Goal: Transaction & Acquisition: Obtain resource

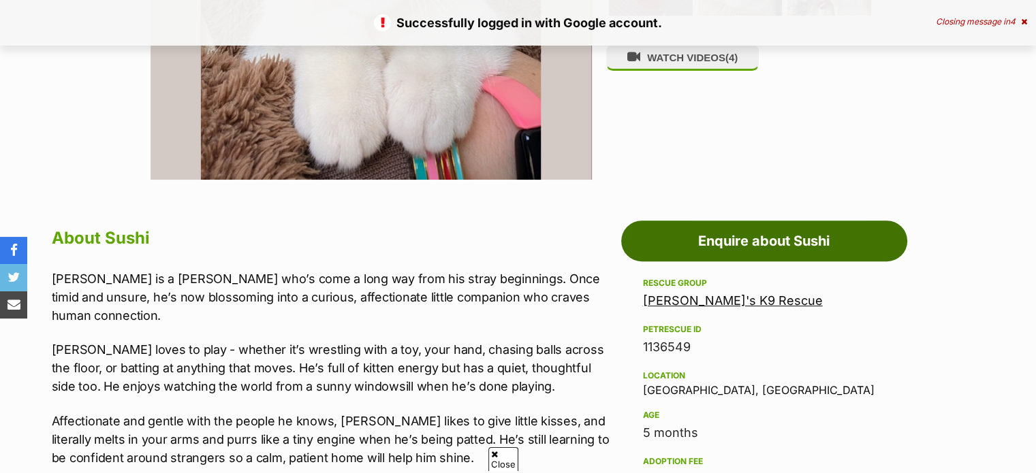
scroll to position [545, 0]
click at [729, 243] on link "Enquire about Sushi" at bounding box center [764, 241] width 286 height 41
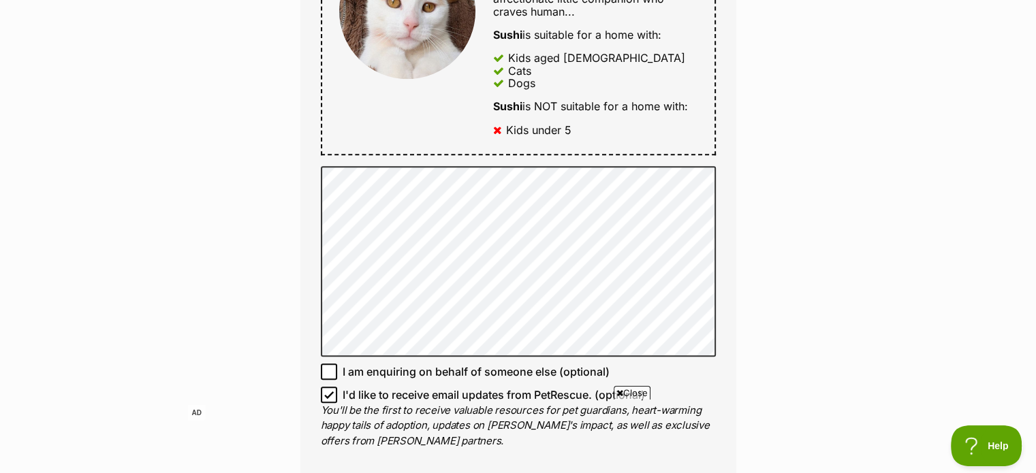
scroll to position [818, 0]
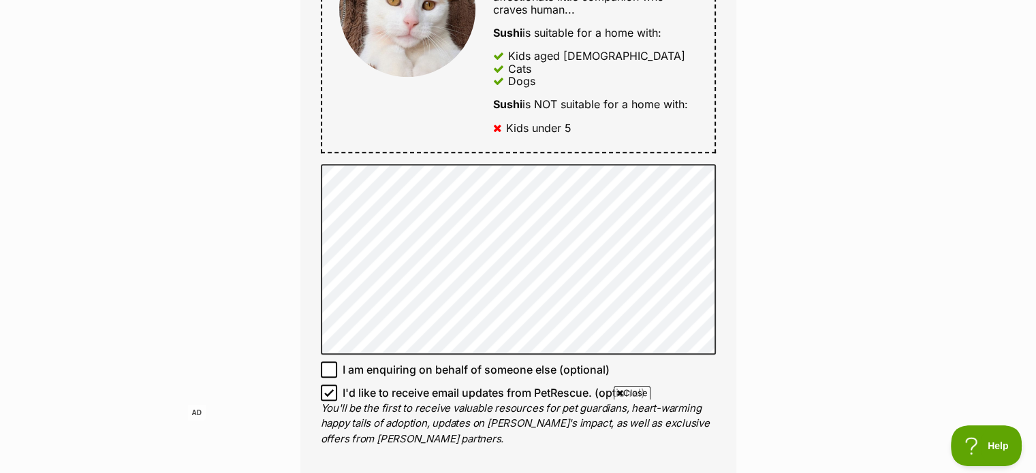
click at [264, 260] on div "Enquire about Sushi Want to increase your chances of a successful enquiry? Upda…" at bounding box center [518, 98] width 1036 height 1584
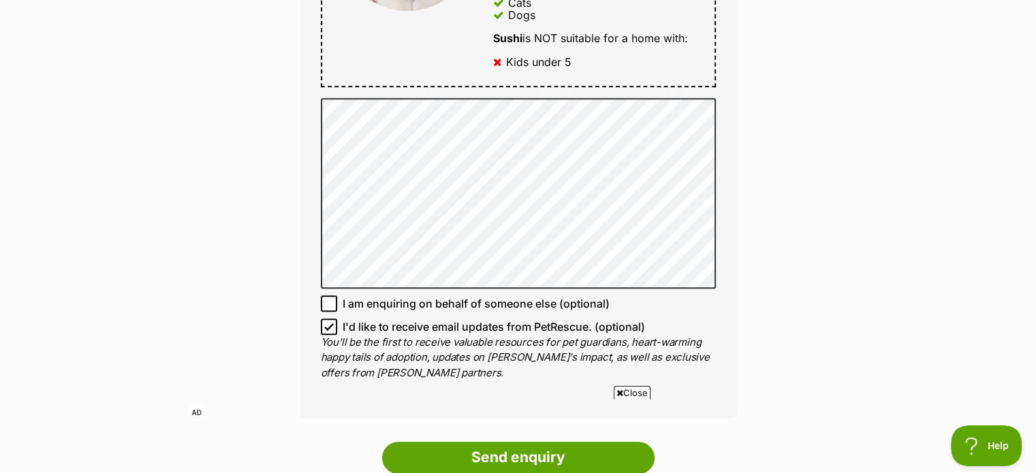
scroll to position [886, 0]
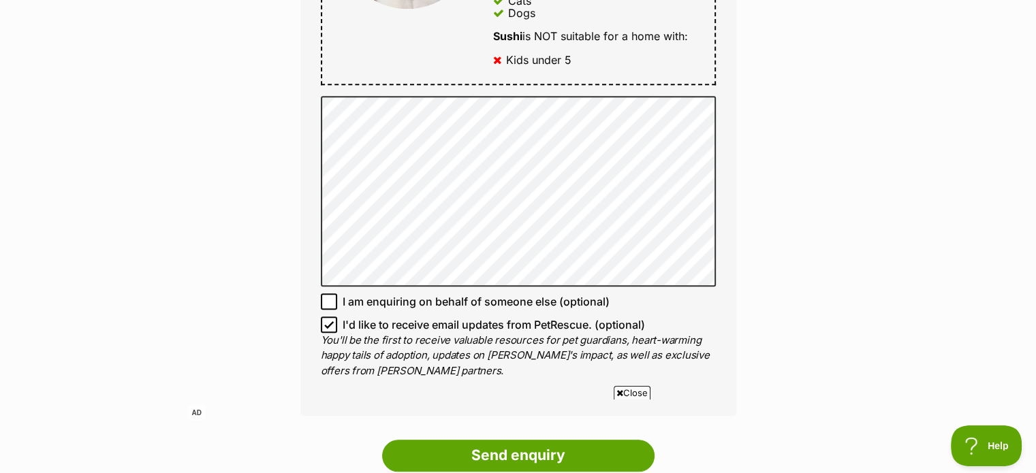
click at [330, 320] on icon at bounding box center [329, 325] width 10 height 10
click at [330, 317] on input "I'd like to receive email updates from PetRescue. (optional)" at bounding box center [329, 325] width 16 height 16
checkbox input "false"
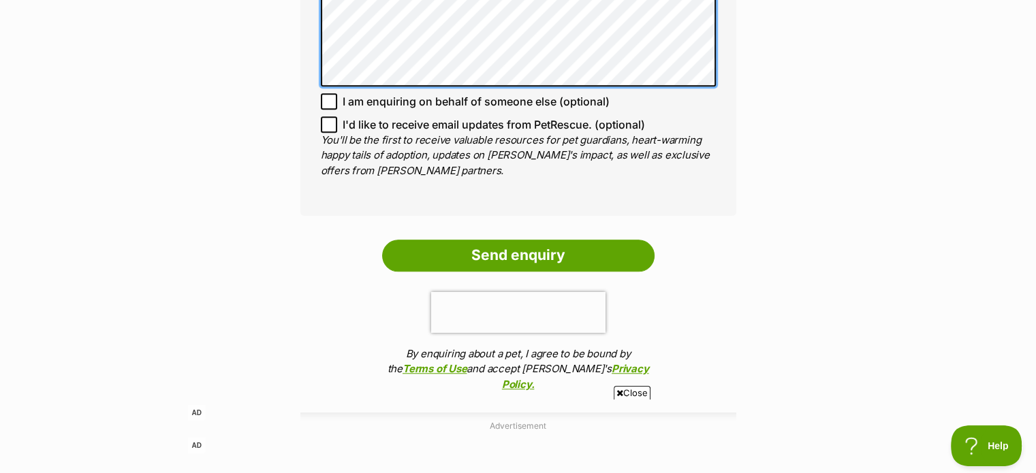
scroll to position [1090, 0]
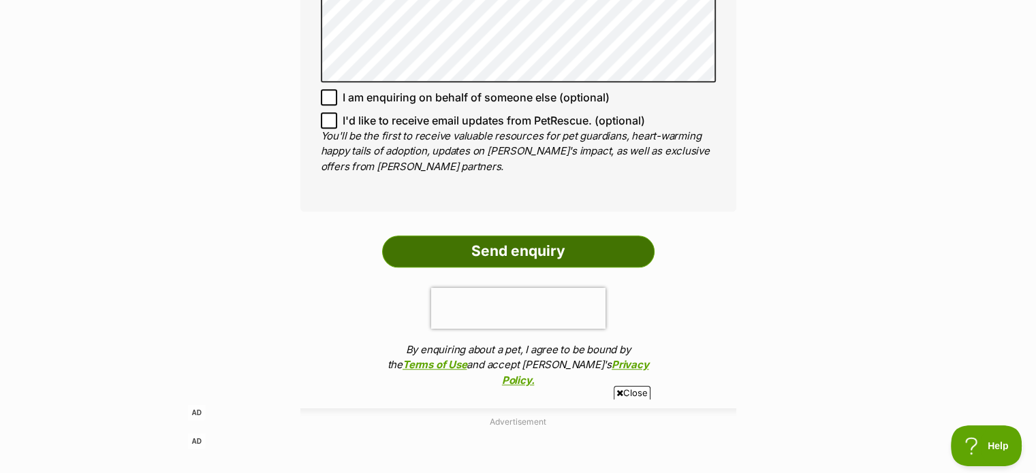
click at [570, 245] on input "Send enquiry" at bounding box center [518, 251] width 273 height 31
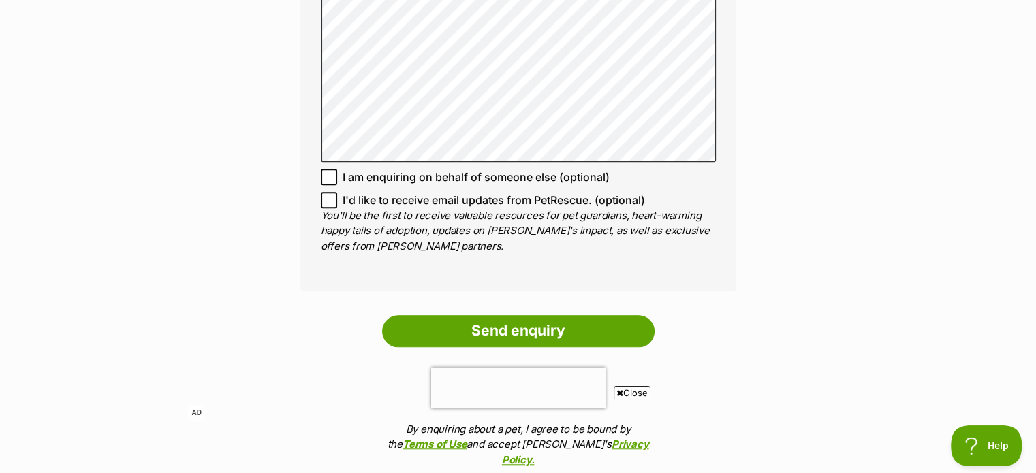
scroll to position [1022, 0]
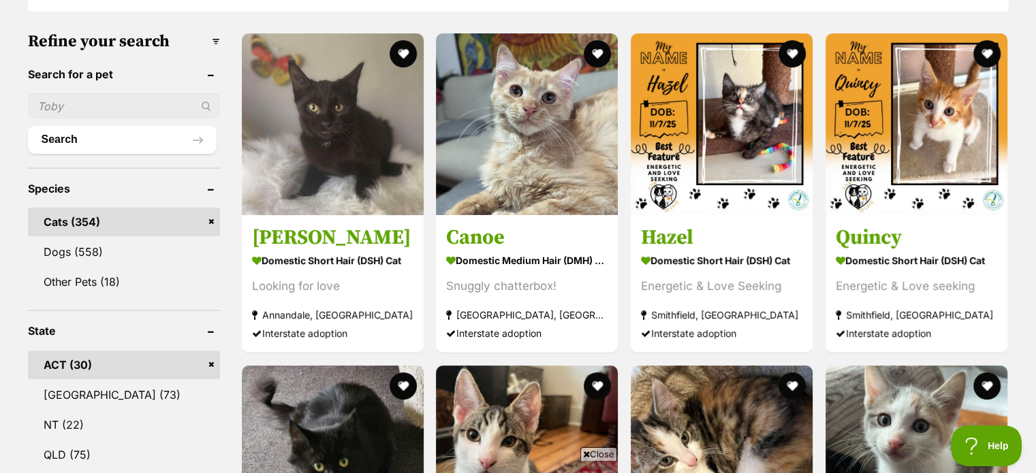
click at [95, 362] on link "ACT (30)" at bounding box center [124, 365] width 192 height 29
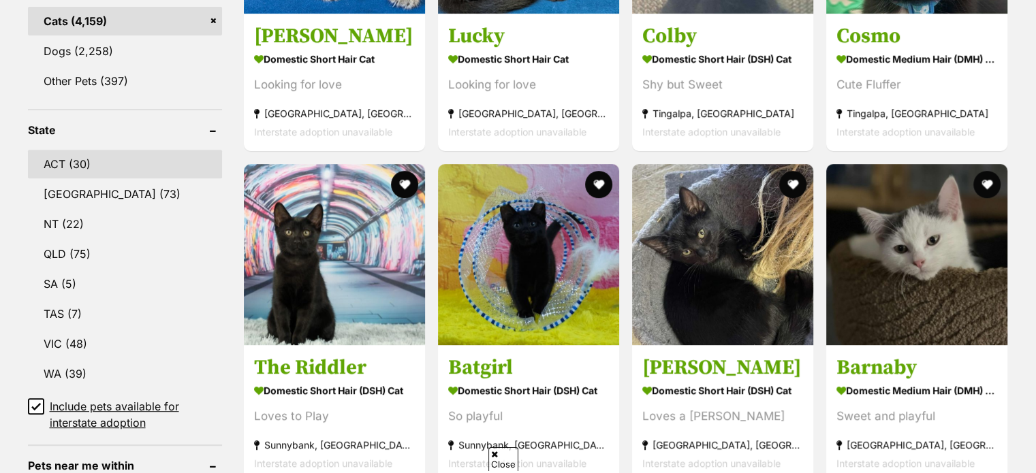
click at [81, 160] on link "ACT (30)" at bounding box center [125, 164] width 194 height 29
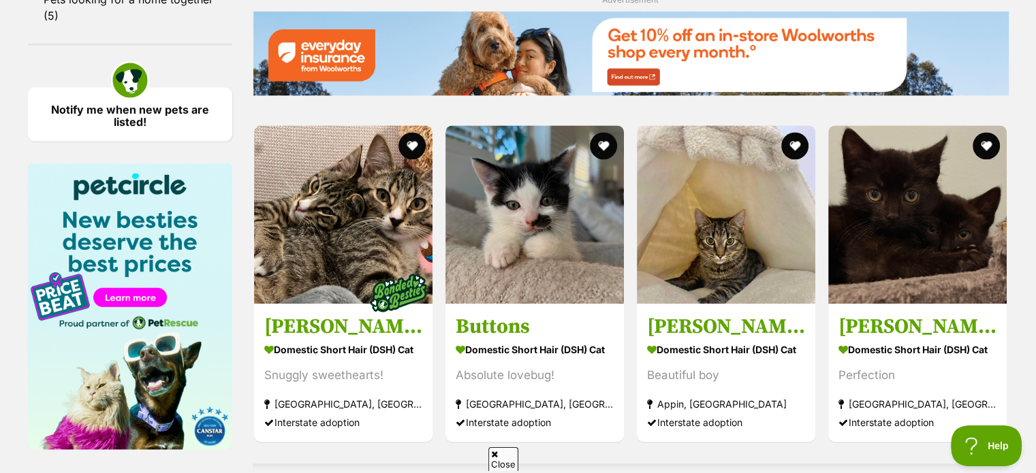
scroll to position [2183, 0]
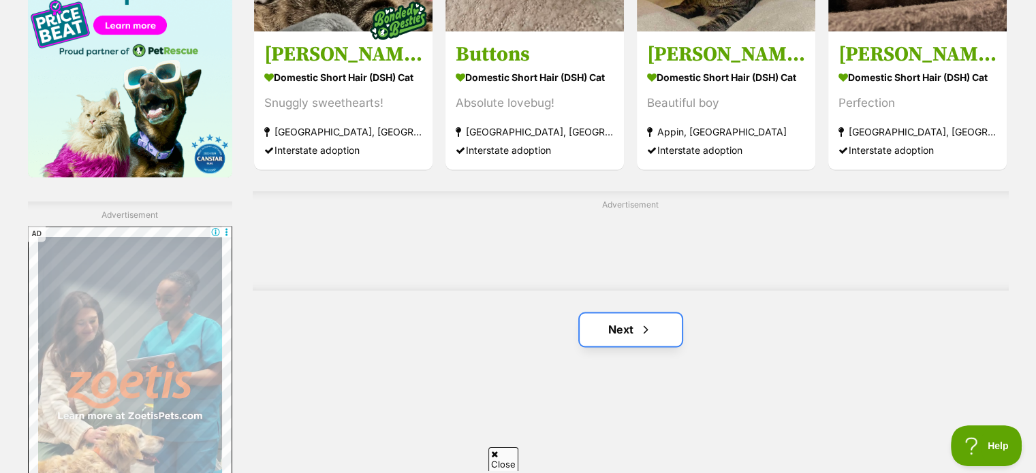
click at [644, 322] on span "Next page" at bounding box center [646, 330] width 14 height 16
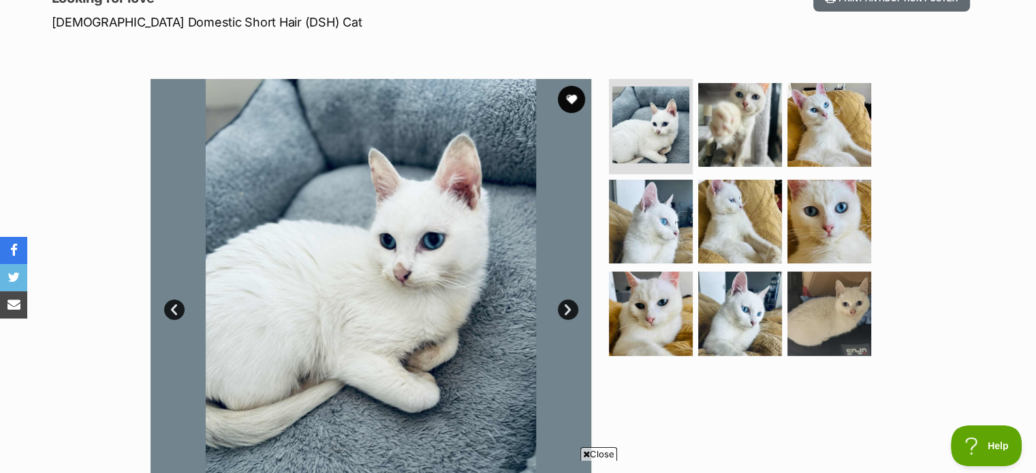
click at [572, 313] on link "Next" at bounding box center [568, 310] width 20 height 20
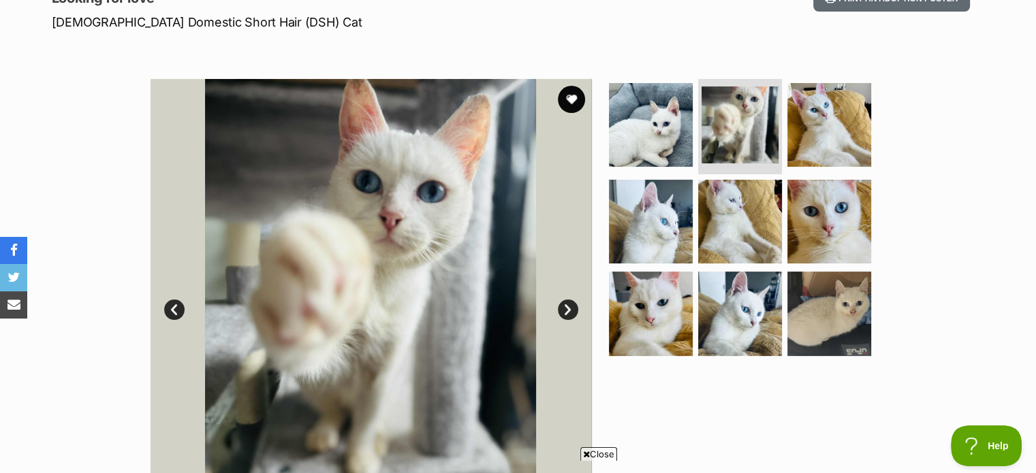
click at [572, 313] on link "Next" at bounding box center [568, 310] width 20 height 20
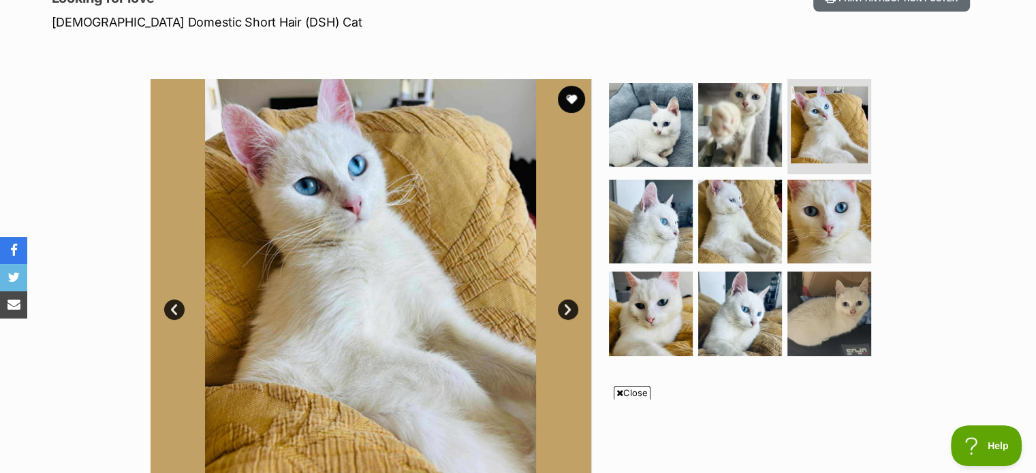
click at [572, 313] on link "Next" at bounding box center [568, 310] width 20 height 20
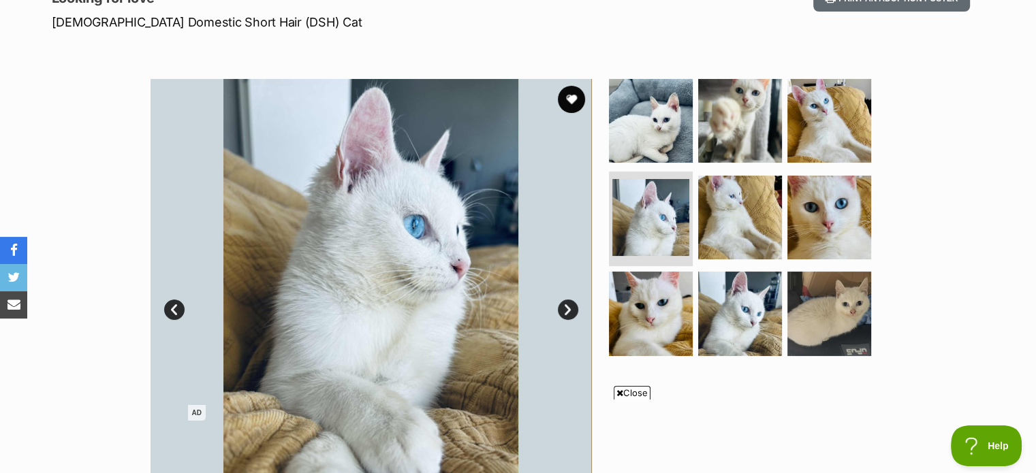
click at [572, 313] on link "Next" at bounding box center [568, 310] width 20 height 20
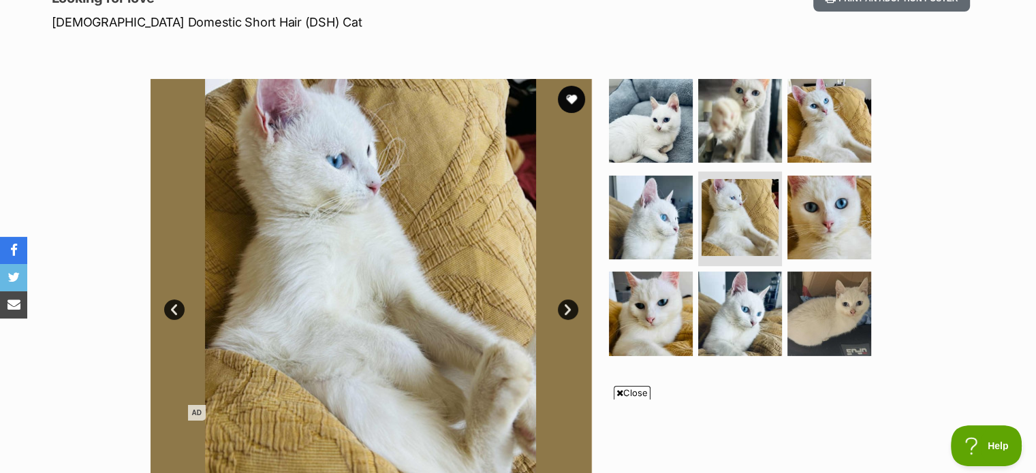
click at [572, 313] on link "Next" at bounding box center [568, 310] width 20 height 20
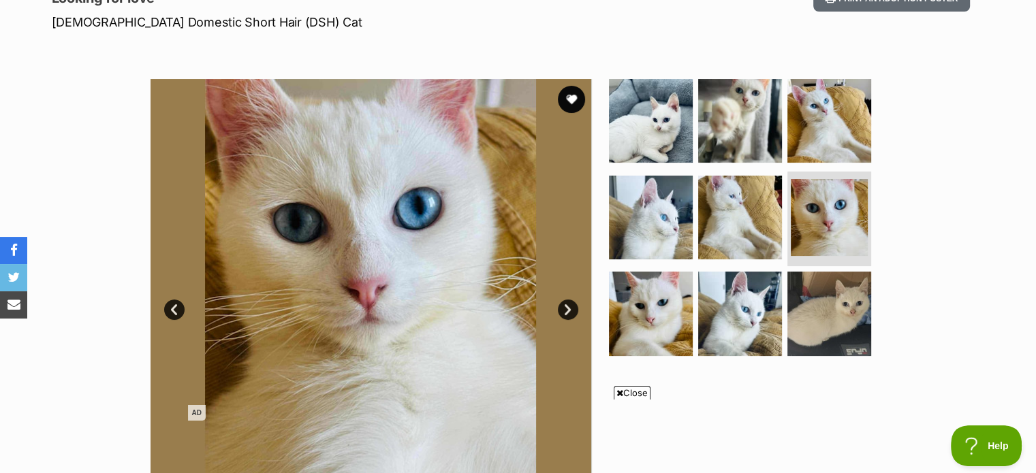
click at [572, 313] on link "Next" at bounding box center [568, 310] width 20 height 20
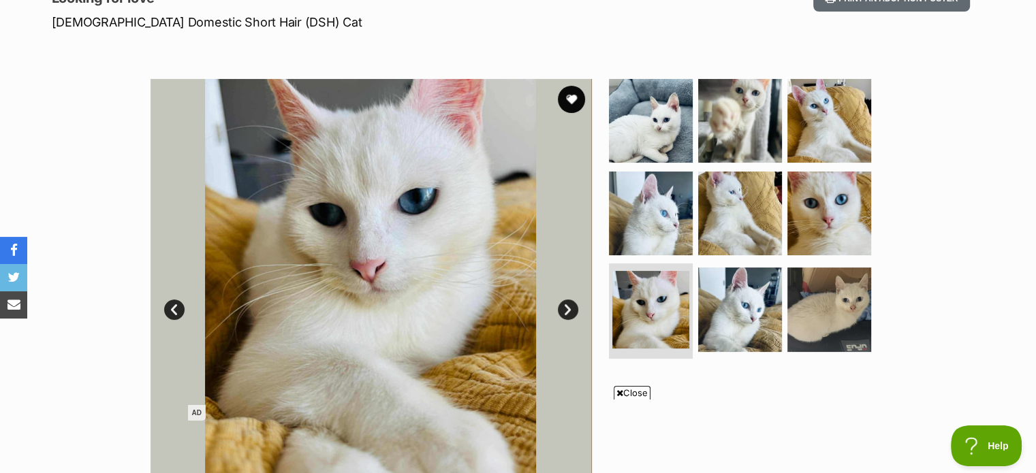
click at [572, 313] on link "Next" at bounding box center [568, 310] width 20 height 20
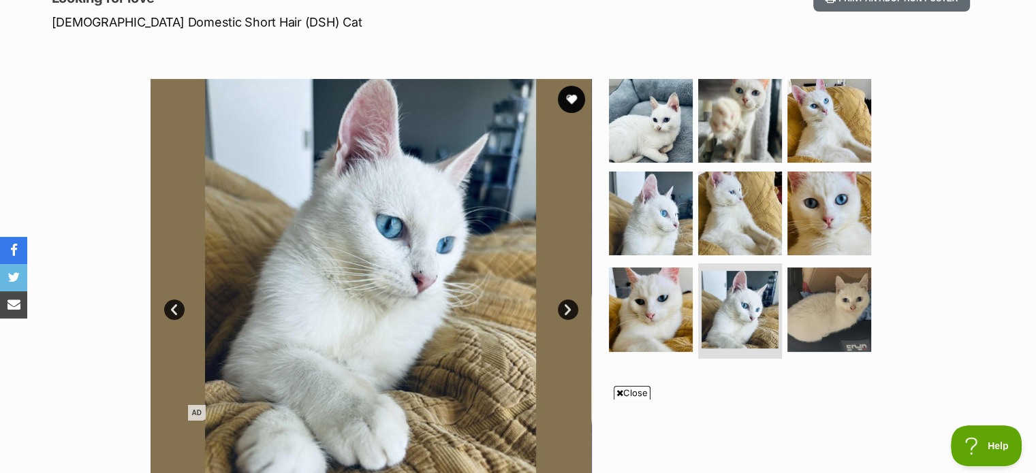
click at [572, 313] on link "Next" at bounding box center [568, 310] width 20 height 20
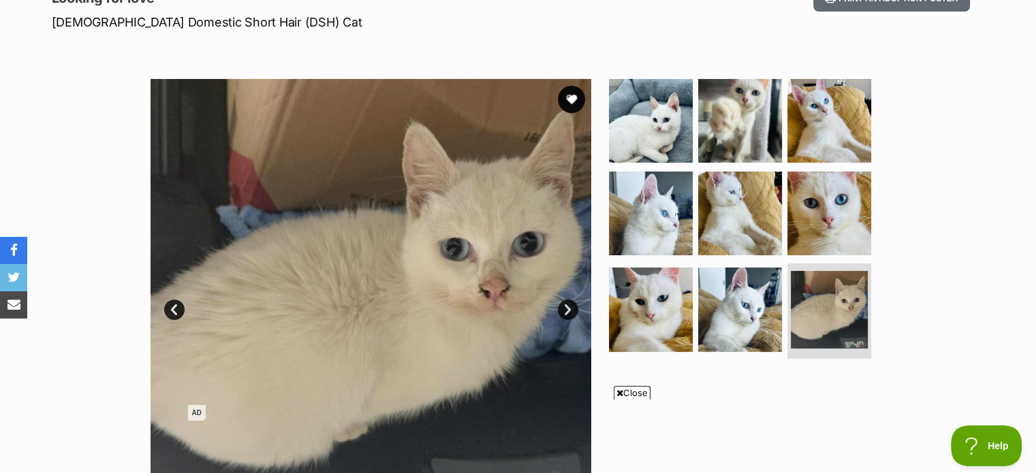
click at [572, 313] on link "Next" at bounding box center [568, 310] width 20 height 20
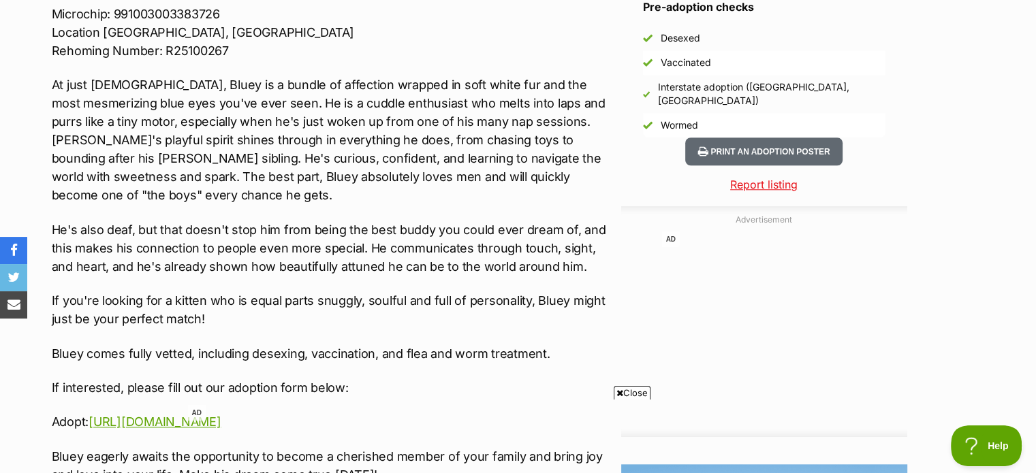
scroll to position [1294, 0]
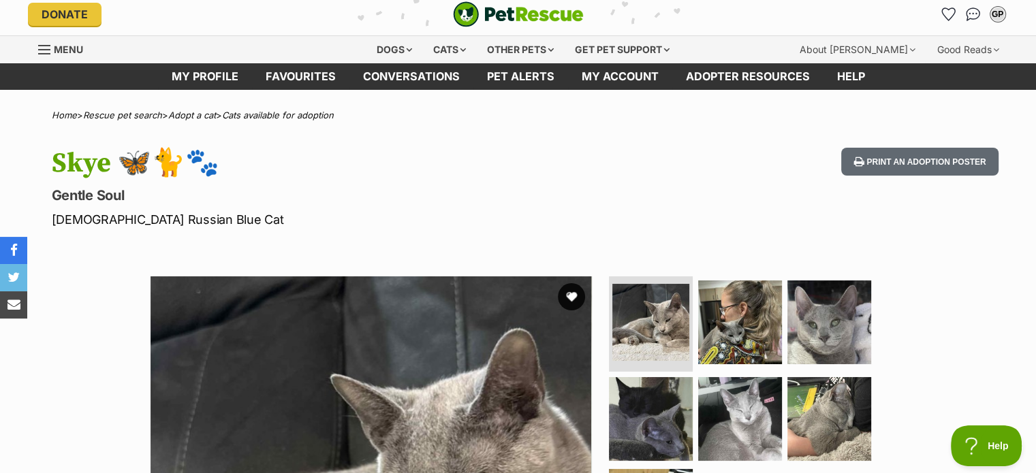
scroll to position [204, 0]
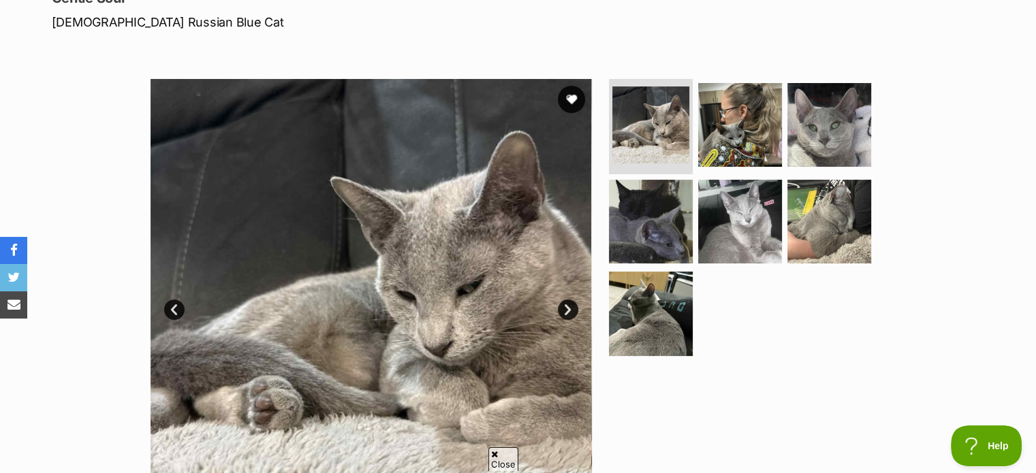
click at [572, 305] on link "Next" at bounding box center [568, 310] width 20 height 20
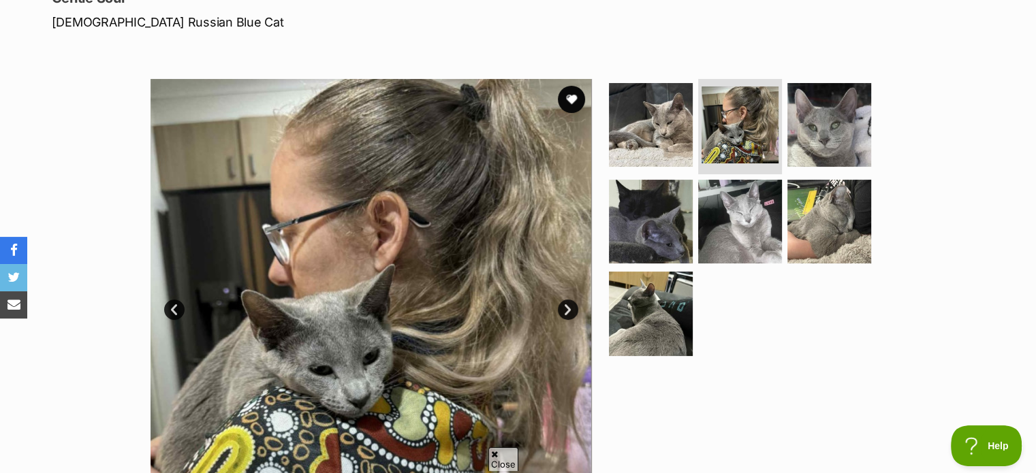
click at [572, 305] on link "Next" at bounding box center [568, 310] width 20 height 20
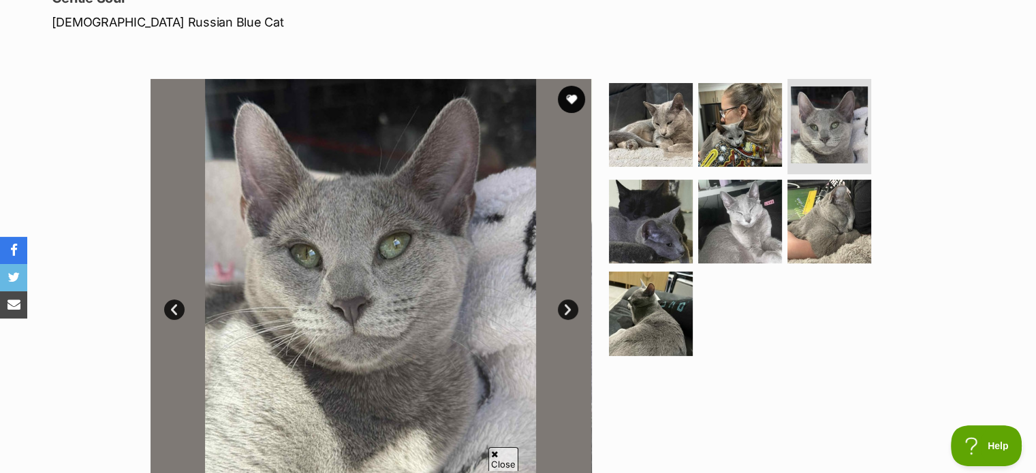
click at [572, 305] on link "Next" at bounding box center [568, 310] width 20 height 20
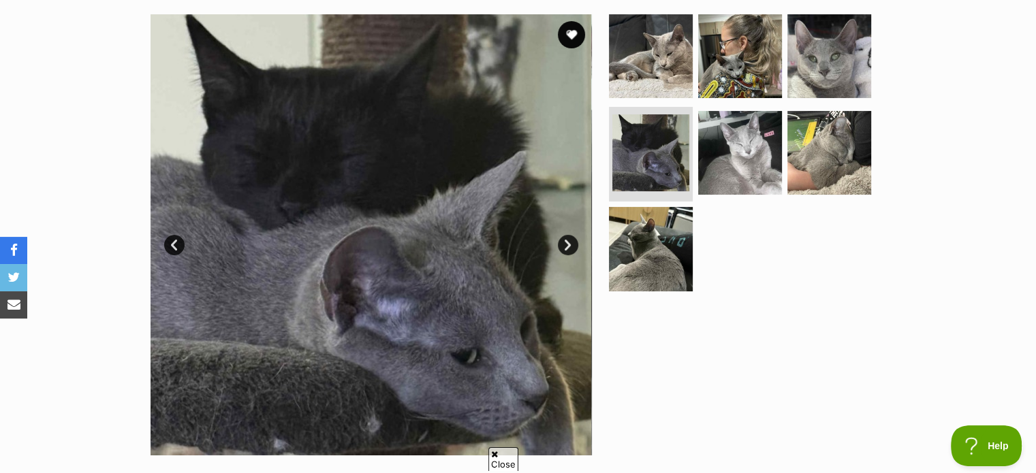
scroll to position [273, 0]
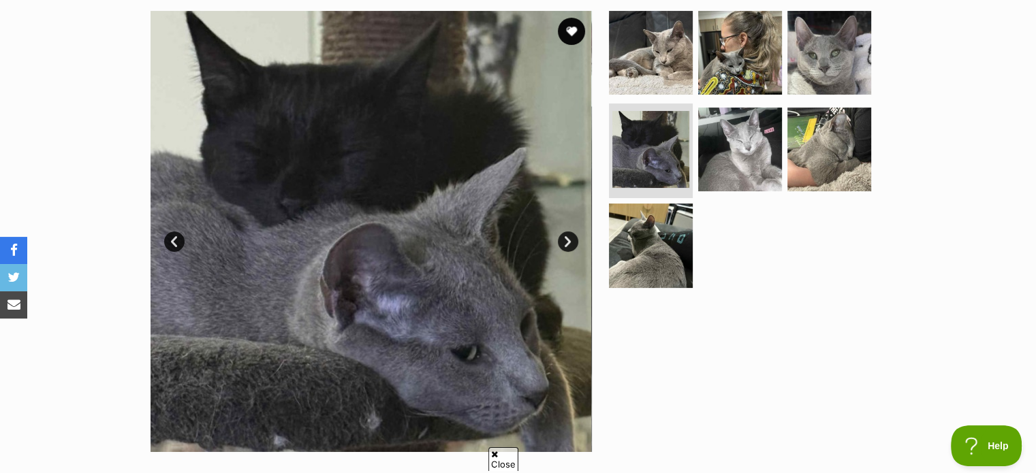
click at [566, 242] on link "Next" at bounding box center [568, 242] width 20 height 20
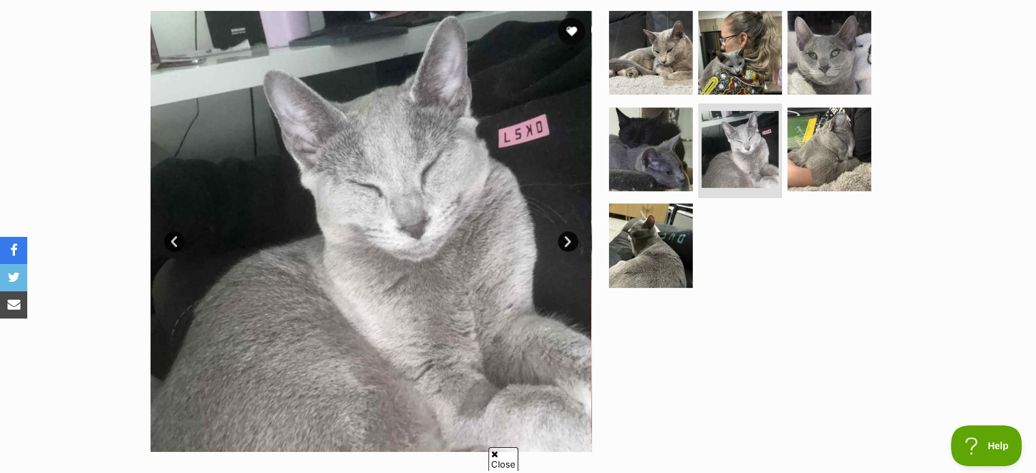
click at [567, 237] on link "Next" at bounding box center [568, 242] width 20 height 20
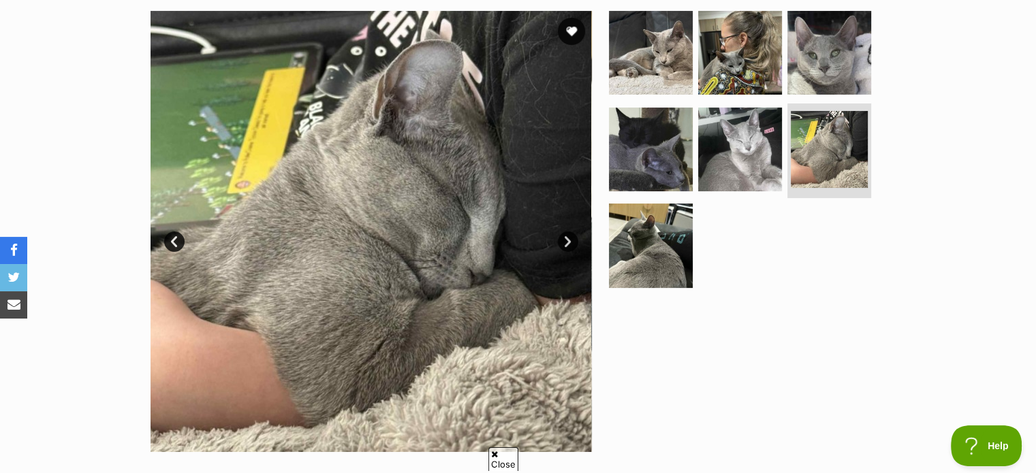
click at [567, 237] on link "Next" at bounding box center [568, 242] width 20 height 20
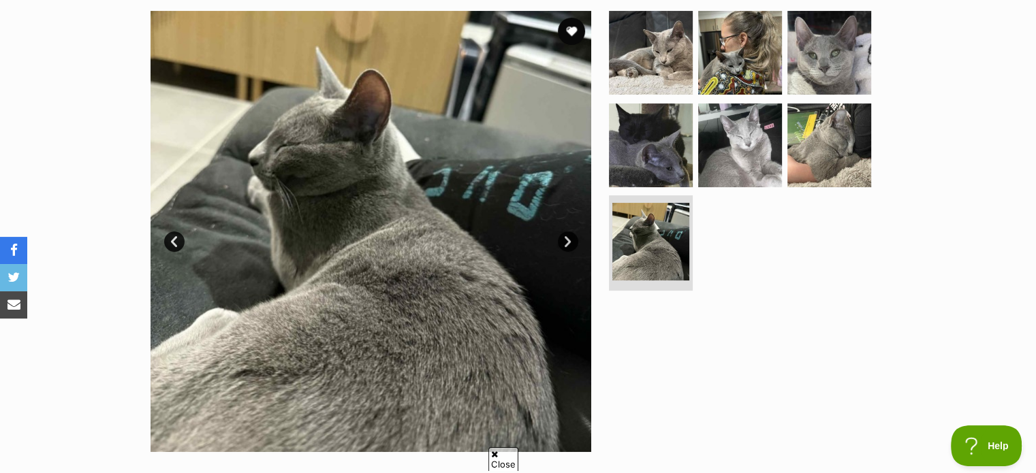
click at [567, 237] on link "Next" at bounding box center [568, 242] width 20 height 20
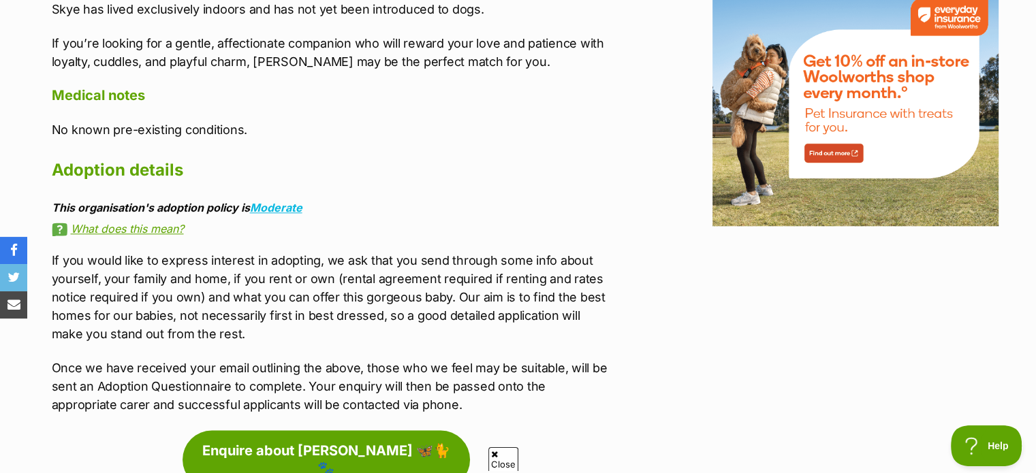
scroll to position [1703, 0]
